Goal: Task Accomplishment & Management: Use online tool/utility

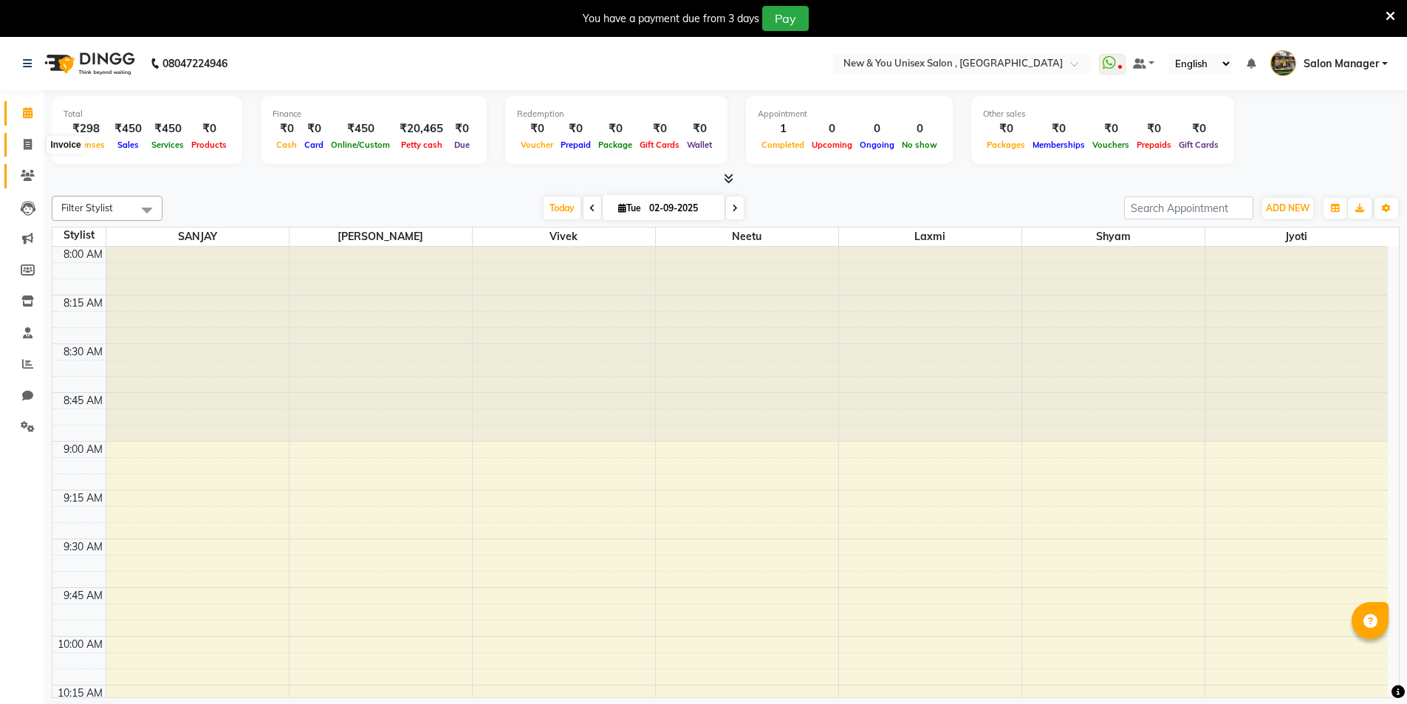
click at [31, 139] on icon at bounding box center [28, 144] width 8 height 11
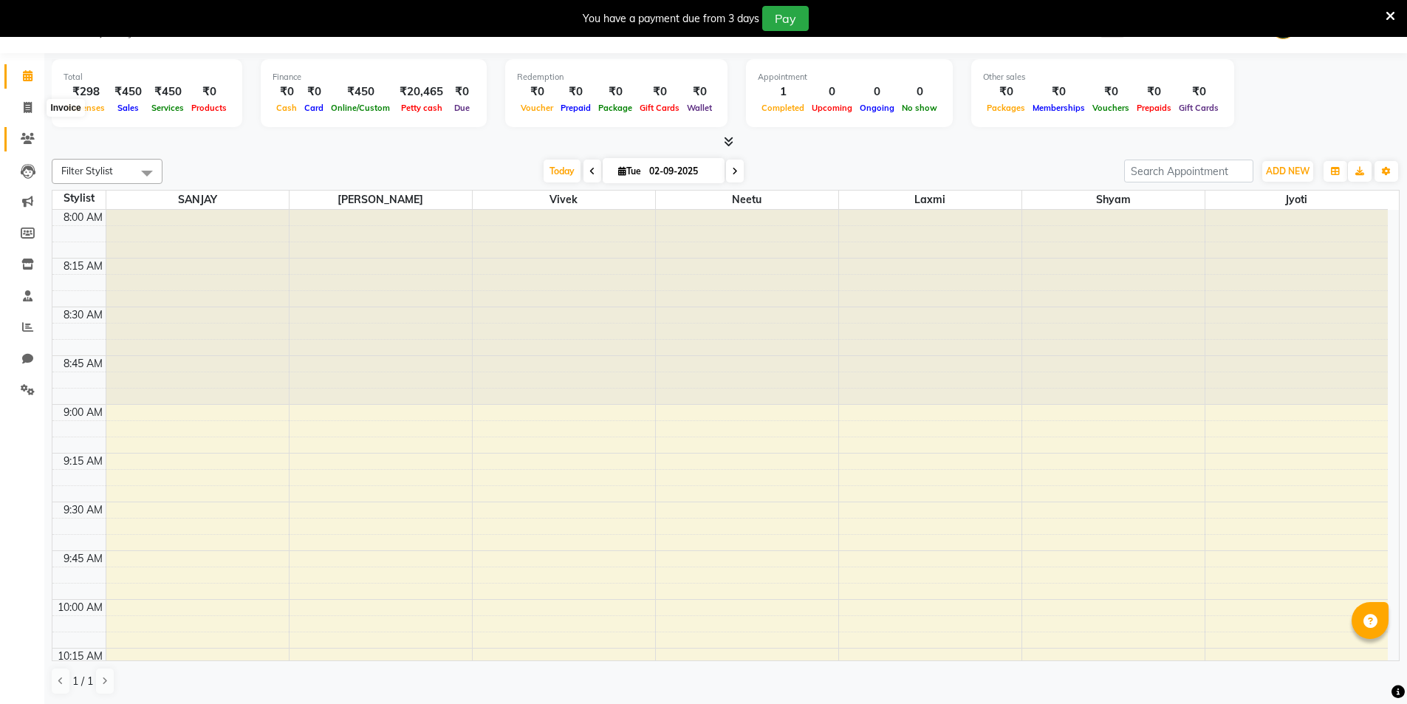
select select "31"
select select "service"
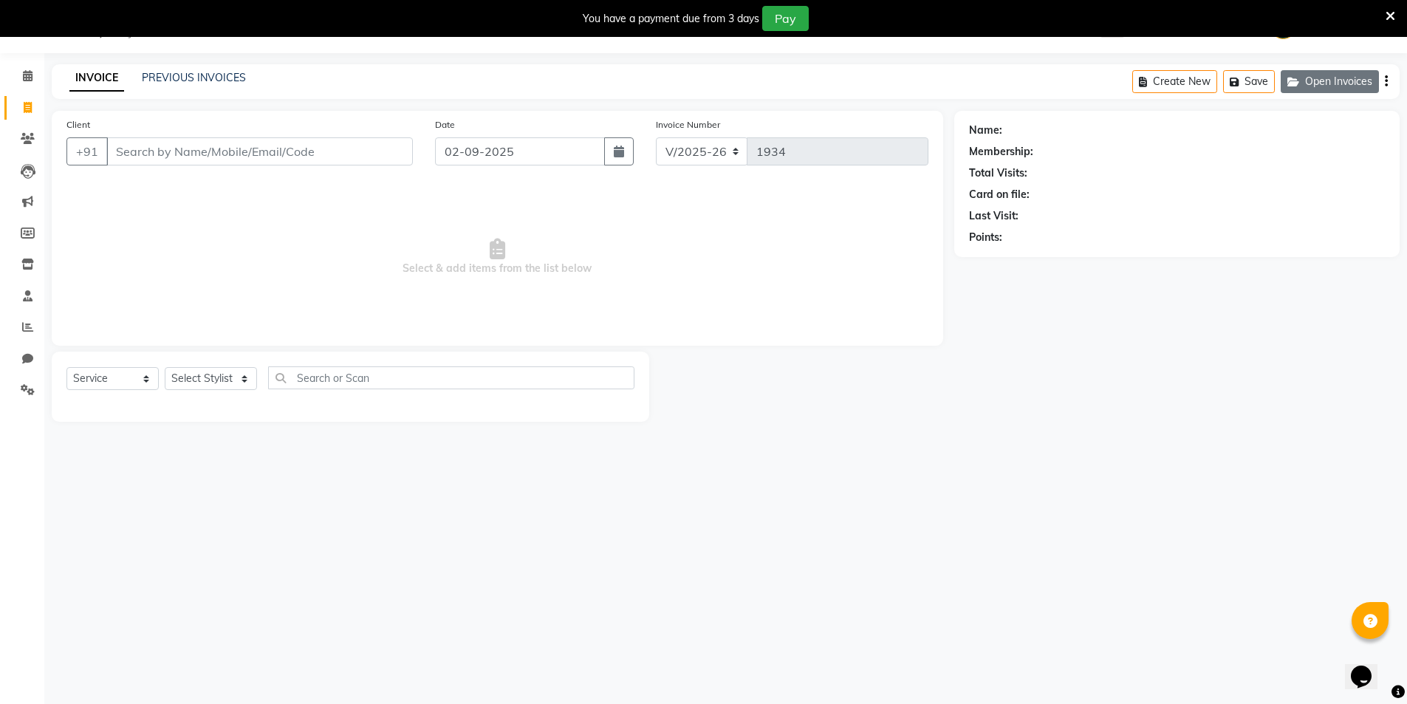
click at [1320, 79] on button "Open Invoices" at bounding box center [1330, 81] width 98 height 23
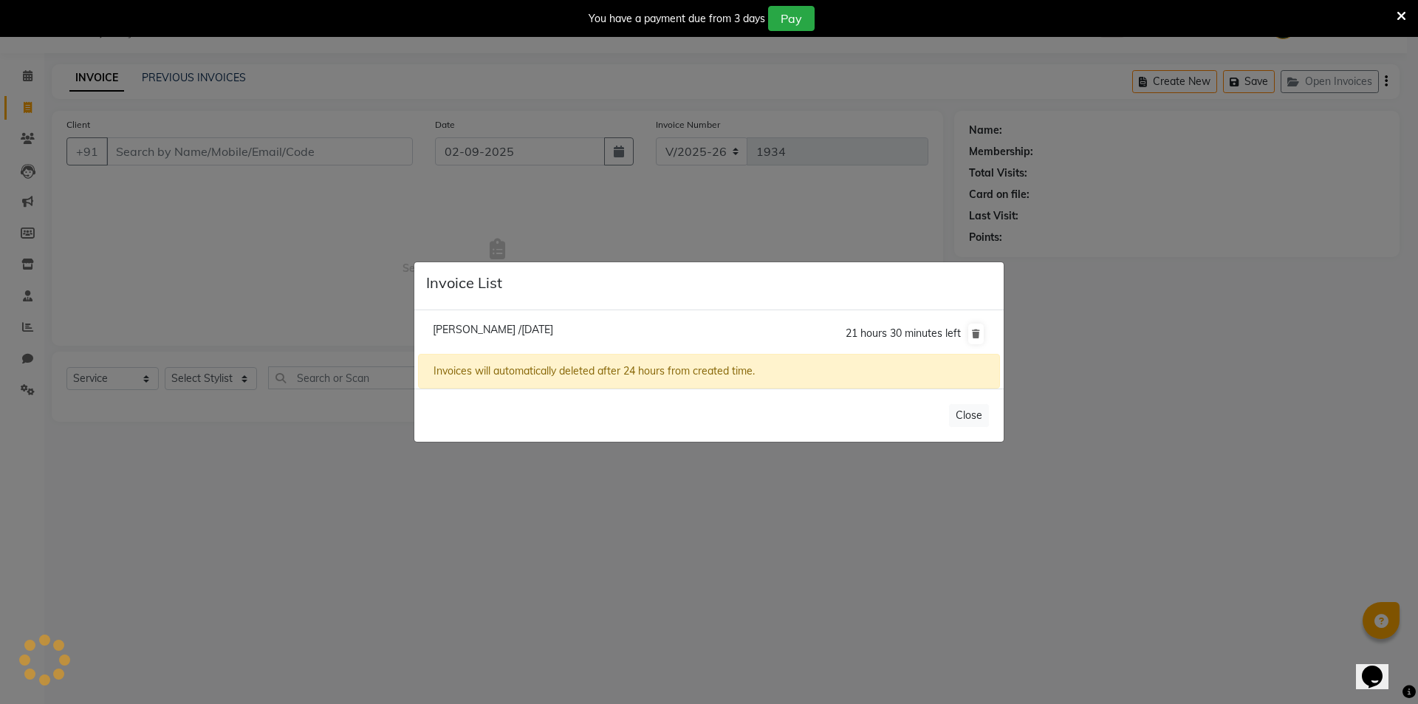
click at [516, 328] on span "[PERSON_NAME] /[DATE]" at bounding box center [493, 329] width 120 height 13
type input "9899280335"
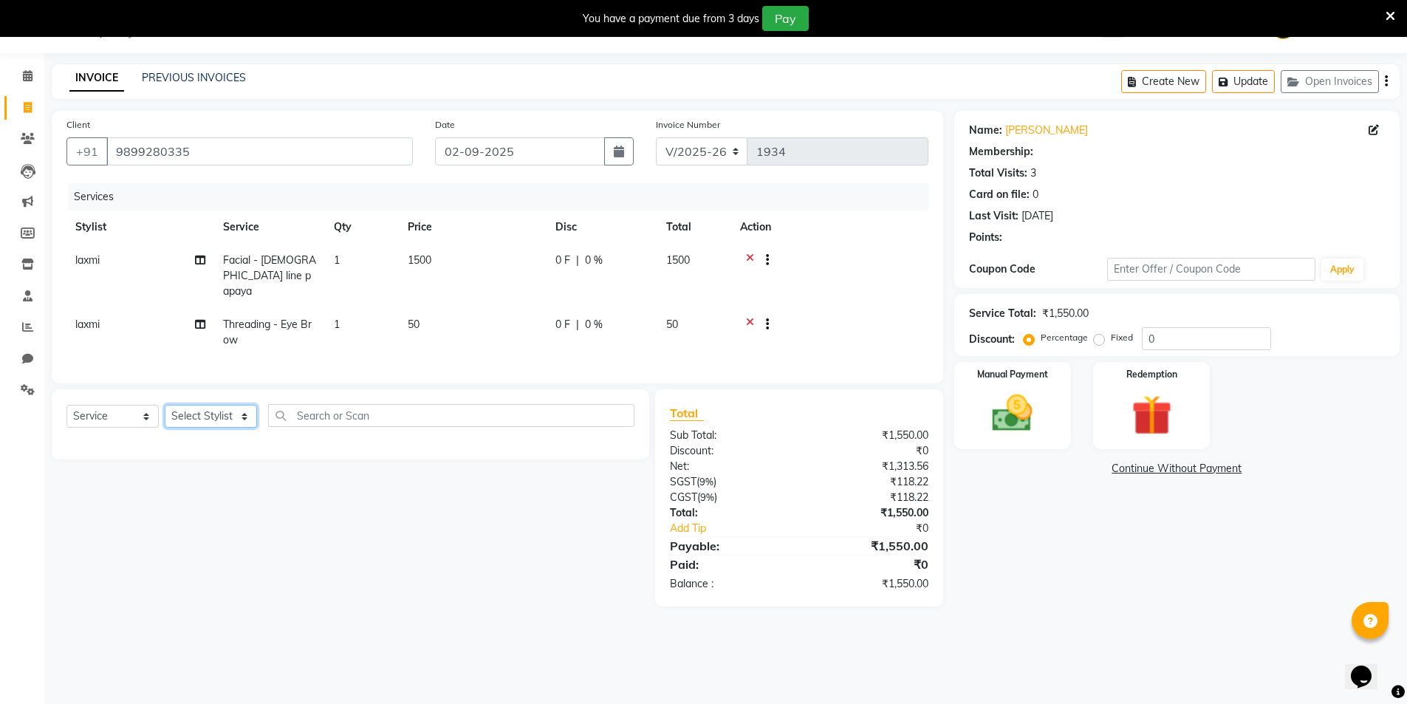
click at [205, 406] on select "Select Stylist HEMANT [PERSON_NAME] [PERSON_NAME] Salon Manager [PERSON_NAME] […" at bounding box center [211, 416] width 92 height 23
select select "19104"
click at [165, 405] on select "Select Stylist HEMANT [PERSON_NAME] [PERSON_NAME] Salon Manager [PERSON_NAME] […" at bounding box center [211, 416] width 92 height 23
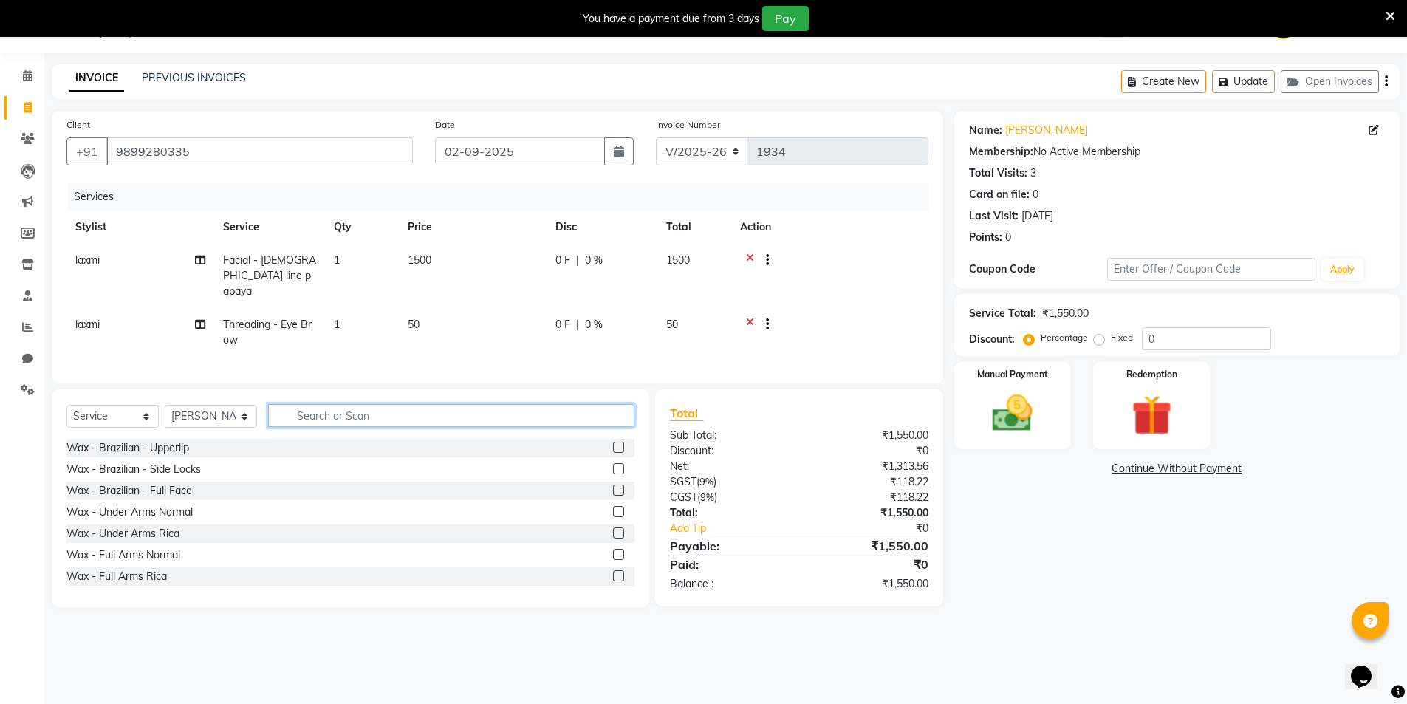
click at [305, 414] on input "text" at bounding box center [451, 415] width 366 height 23
type input "e"
type input "pedi"
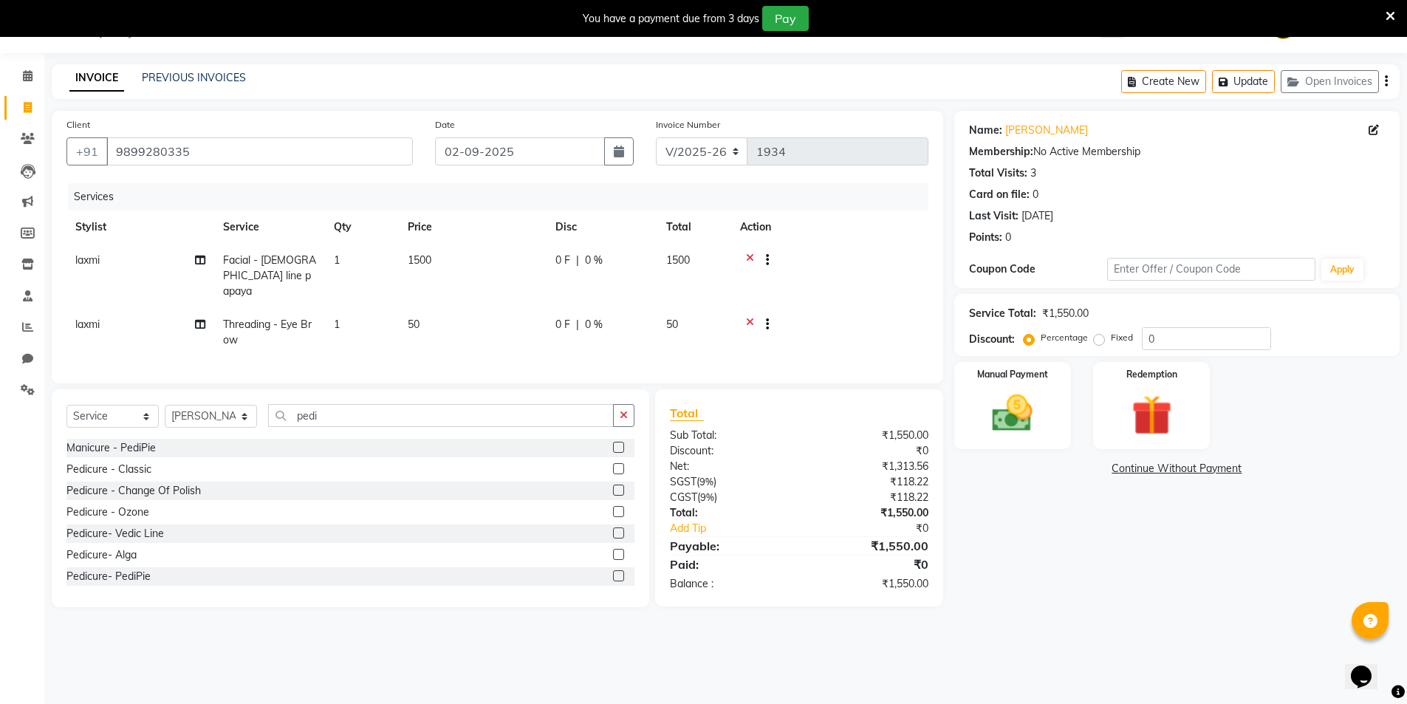
click at [613, 467] on label at bounding box center [618, 468] width 11 height 11
click at [613, 467] on input "checkbox" at bounding box center [618, 470] width 10 height 10
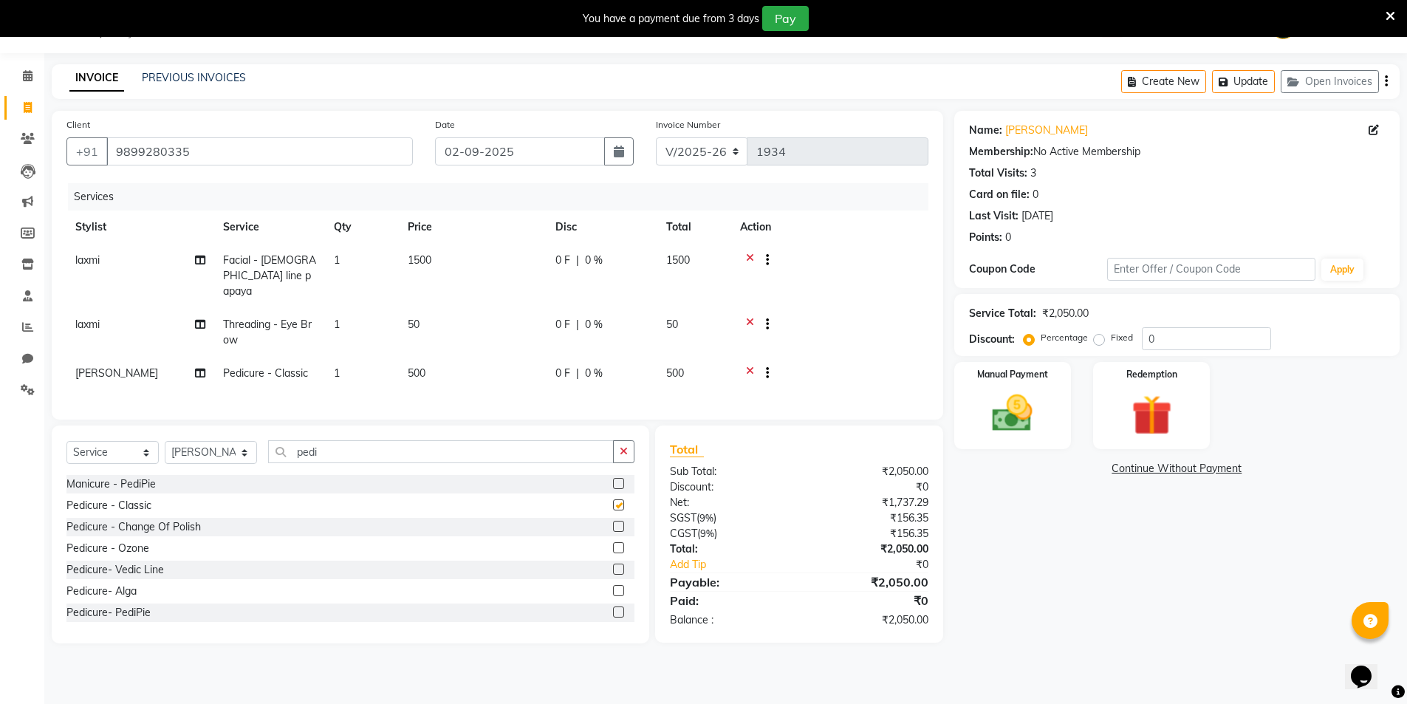
checkbox input "false"
click at [215, 448] on select "Select Stylist HEMANT [PERSON_NAME] [PERSON_NAME] Salon Manager [PERSON_NAME] […" at bounding box center [211, 452] width 92 height 23
select select "1200"
click at [165, 441] on select "Select Stylist HEMANT [PERSON_NAME] [PERSON_NAME] Salon Manager [PERSON_NAME] […" at bounding box center [211, 452] width 92 height 23
click at [315, 453] on input "pedi" at bounding box center [441, 451] width 346 height 23
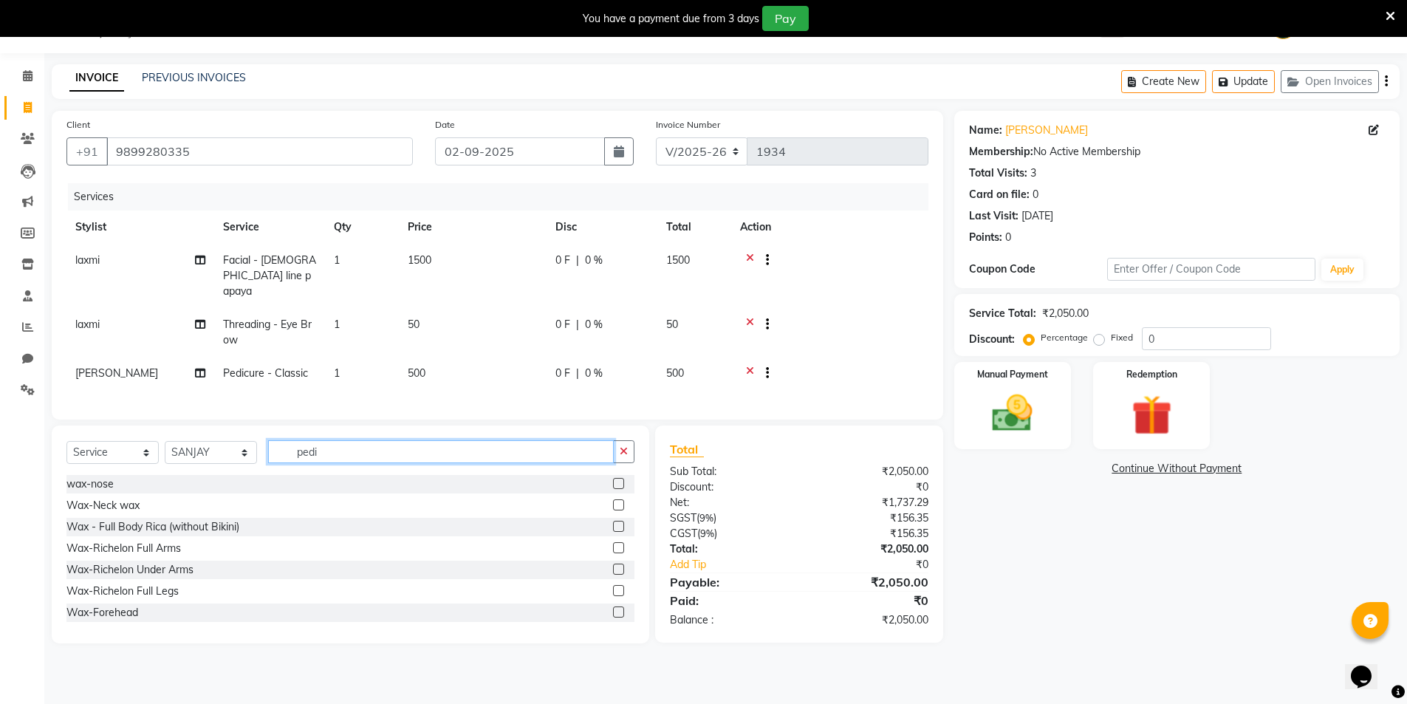
drag, startPoint x: 352, startPoint y: 449, endPoint x: 292, endPoint y: 444, distance: 59.3
click at [292, 444] on input "pedi" at bounding box center [441, 451] width 346 height 23
type input "nail ext"
click at [613, 563] on label at bounding box center [618, 568] width 11 height 11
click at [613, 565] on input "checkbox" at bounding box center [618, 570] width 10 height 10
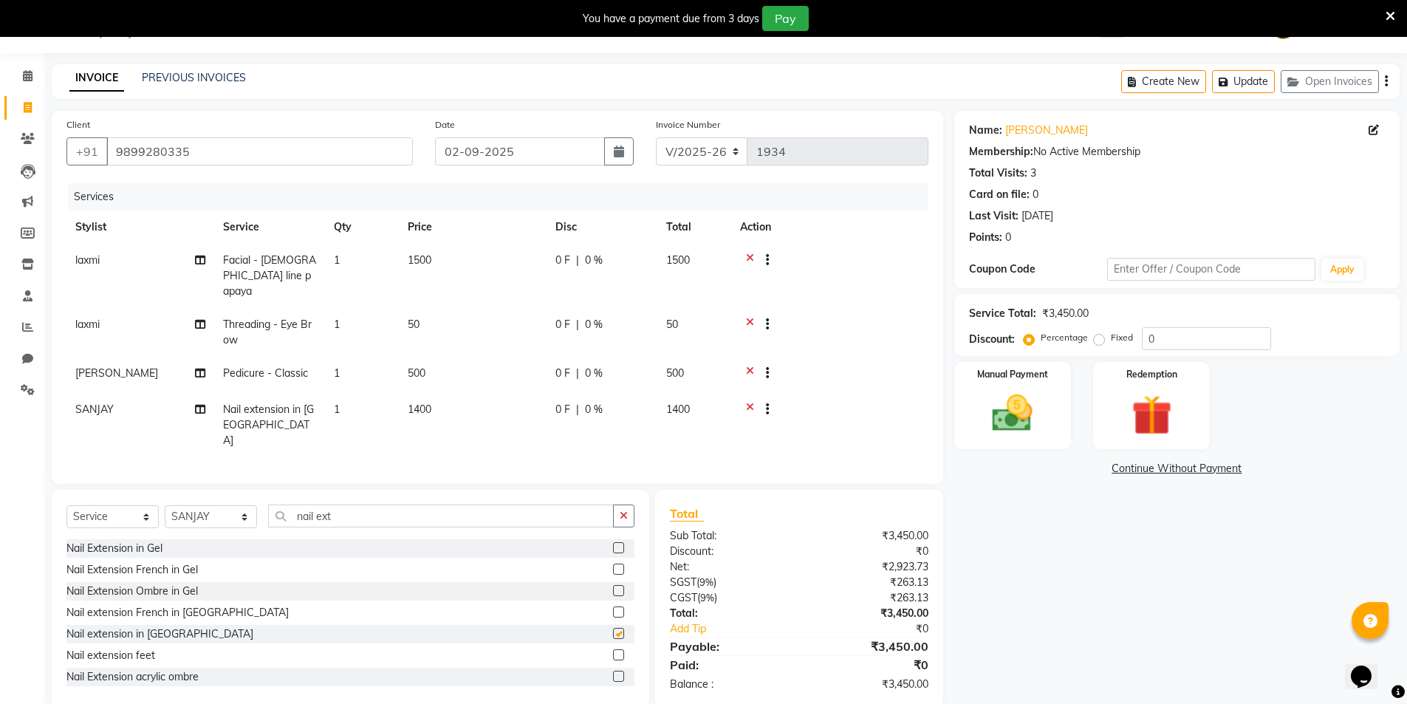
checkbox input "false"
click at [613, 606] on label at bounding box center [618, 611] width 11 height 11
click at [613, 608] on input "checkbox" at bounding box center [618, 613] width 10 height 10
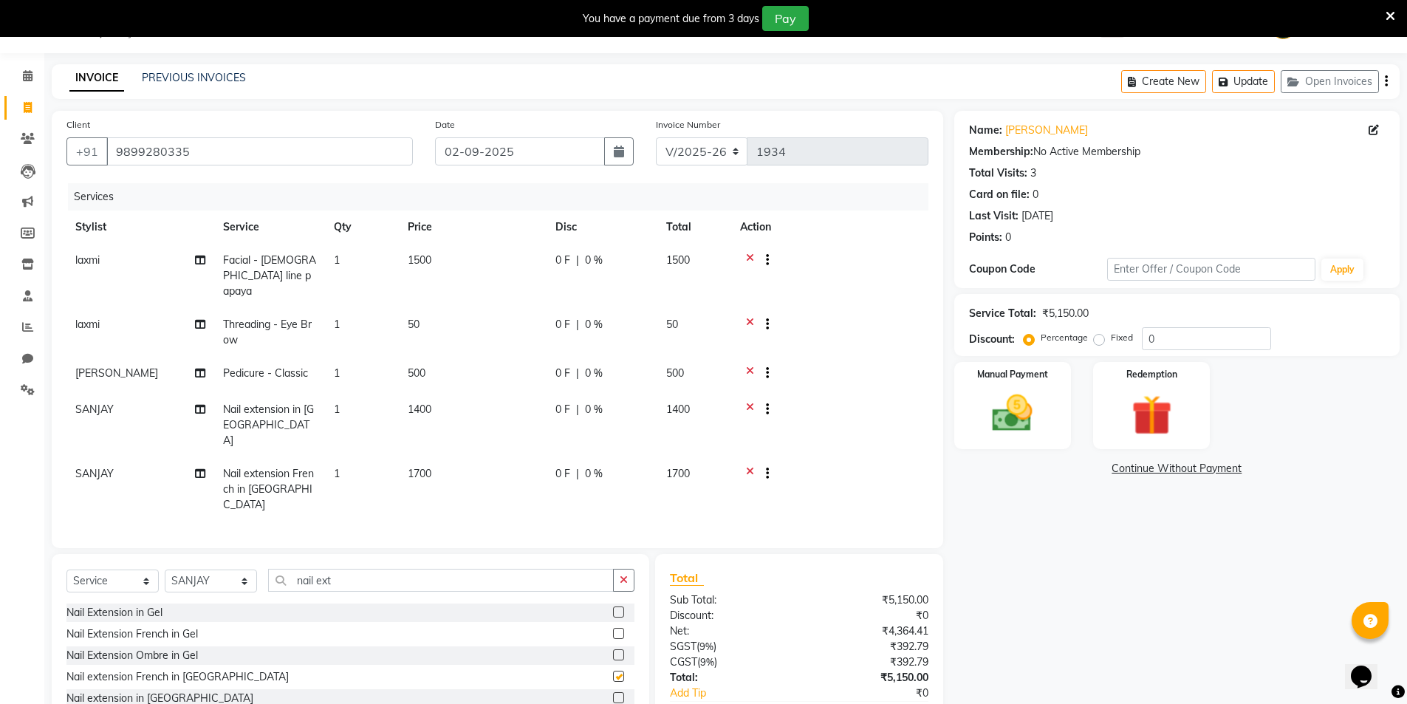
checkbox input "false"
click at [749, 402] on icon at bounding box center [750, 411] width 8 height 18
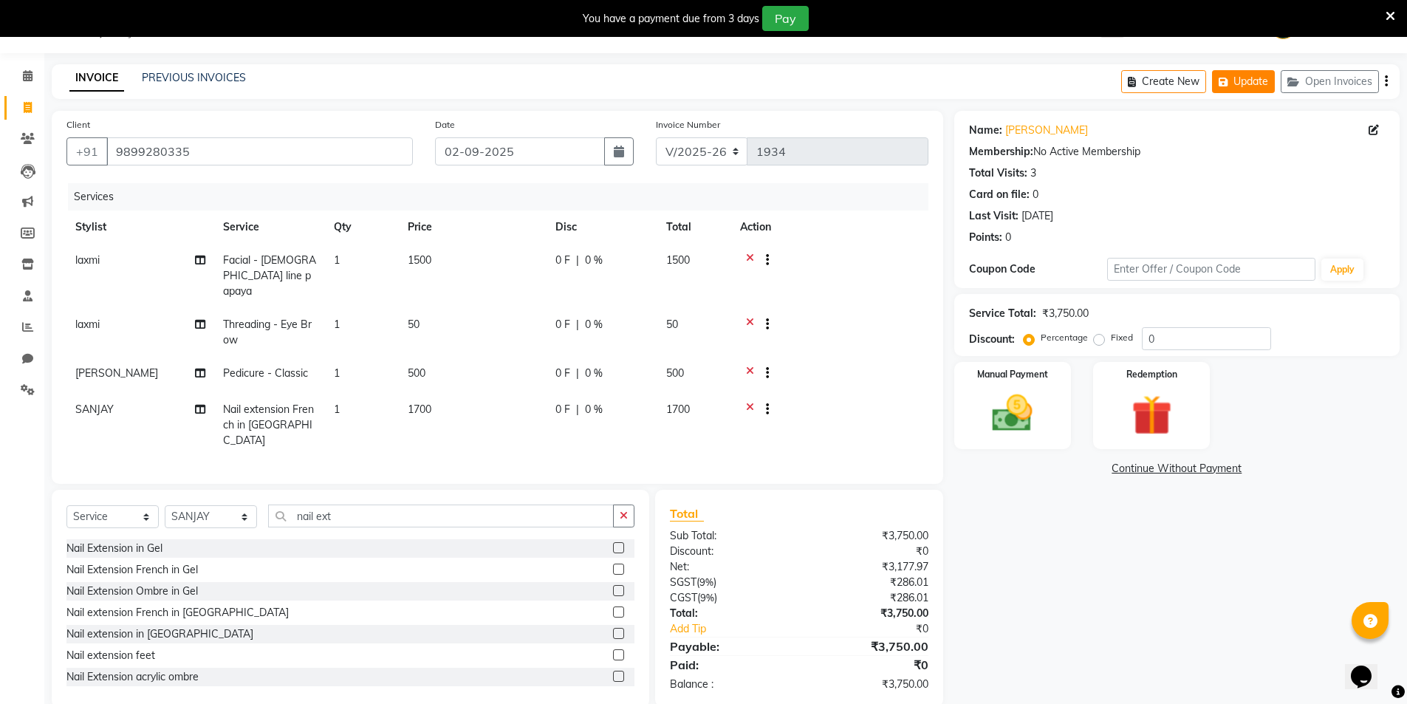
click at [1216, 83] on button "Update" at bounding box center [1243, 81] width 63 height 23
click at [27, 106] on icon at bounding box center [28, 107] width 8 height 11
select select "service"
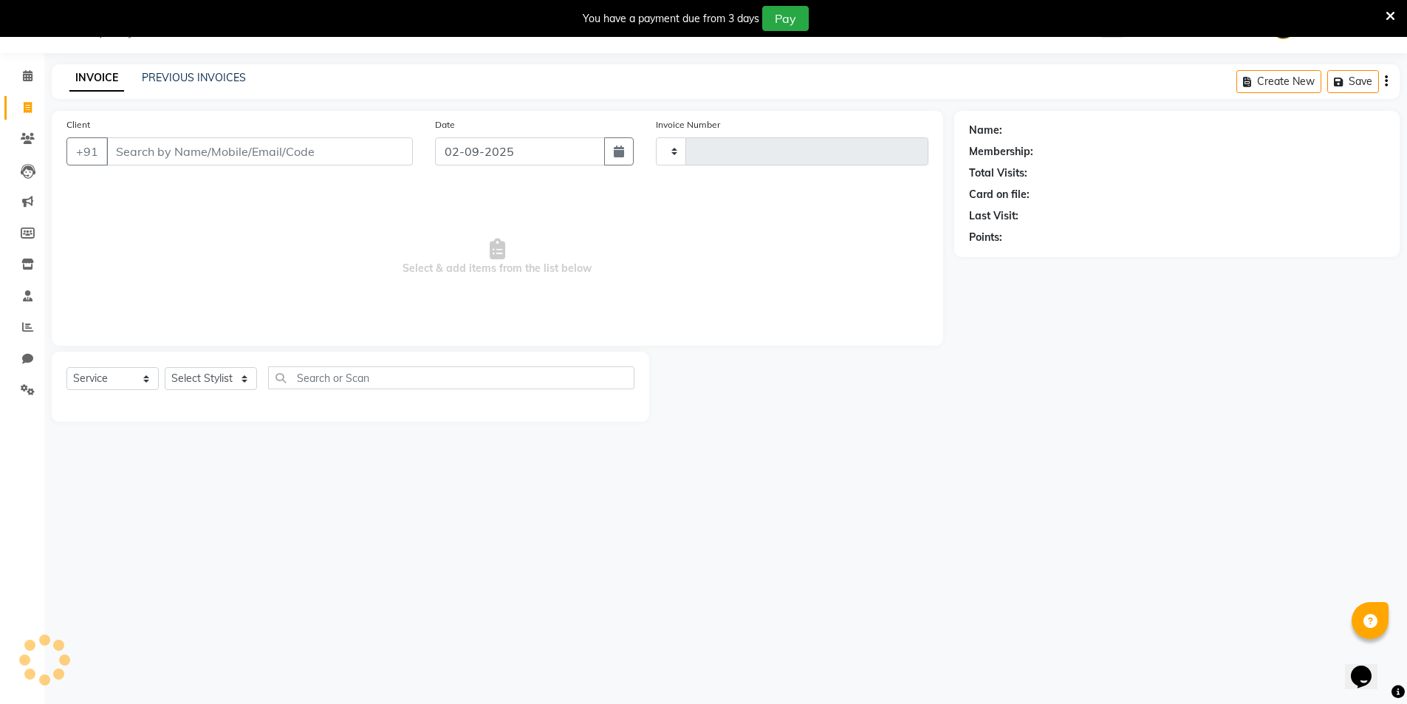
type input "1934"
select select "31"
